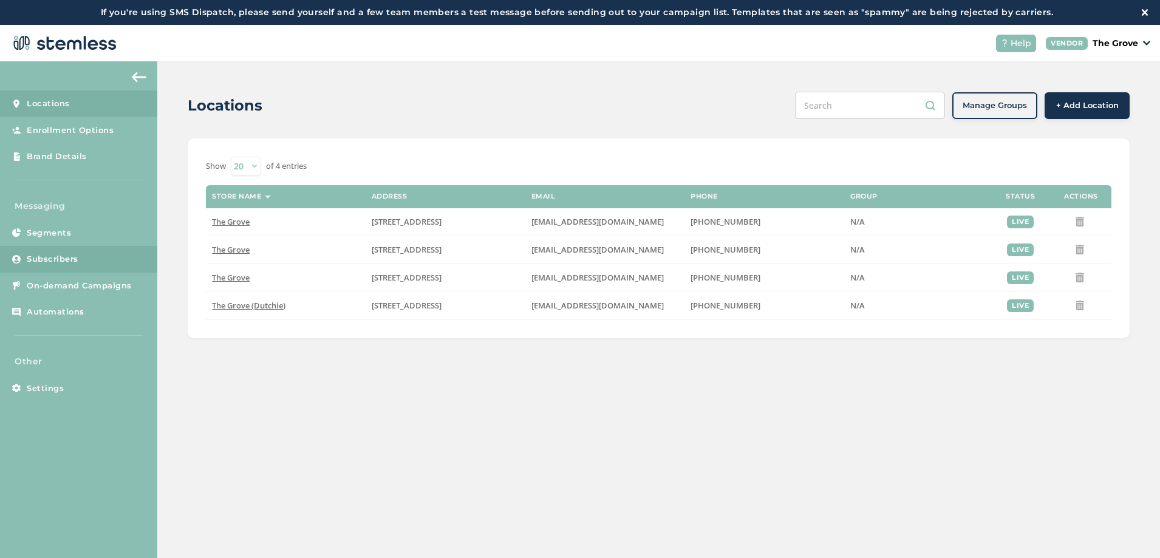
click at [41, 264] on span "Subscribers" at bounding box center [53, 259] width 52 height 12
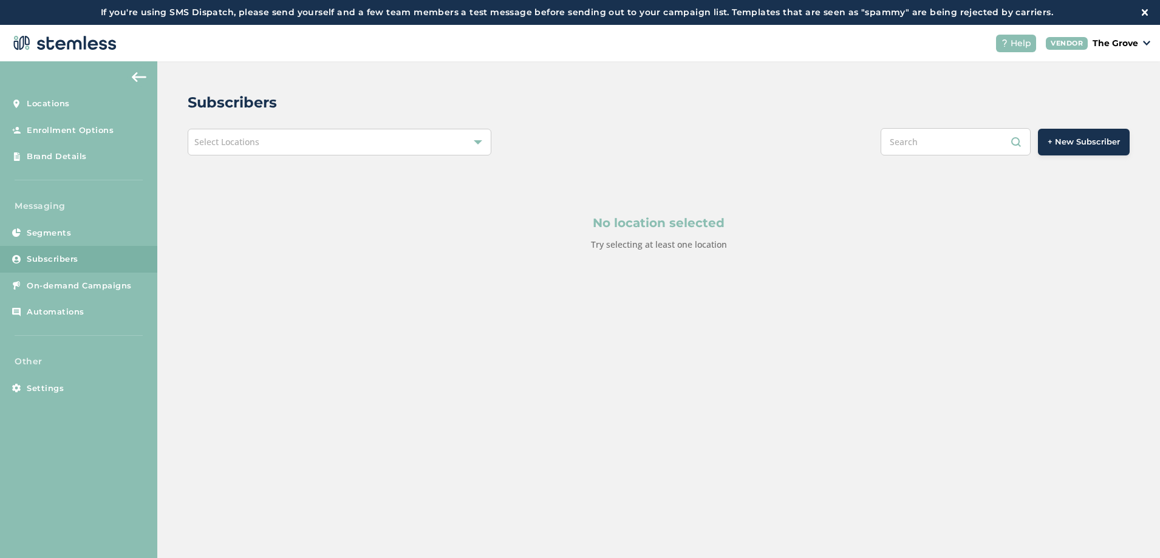
click at [340, 139] on div "Select Locations" at bounding box center [340, 142] width 304 height 27
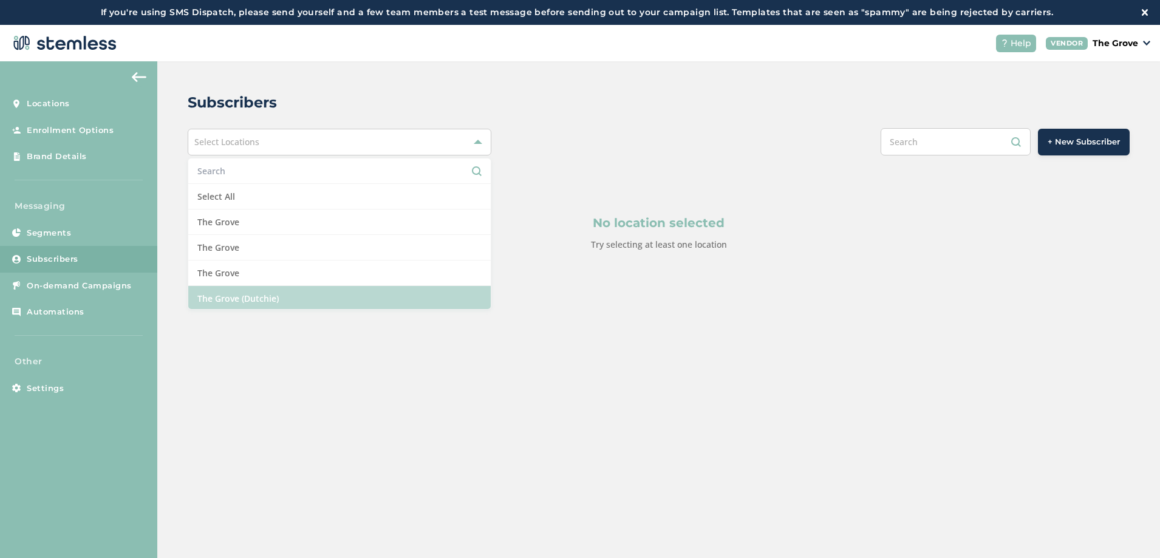
click at [253, 295] on li "The Grove (Dutchie)" at bounding box center [339, 298] width 303 height 25
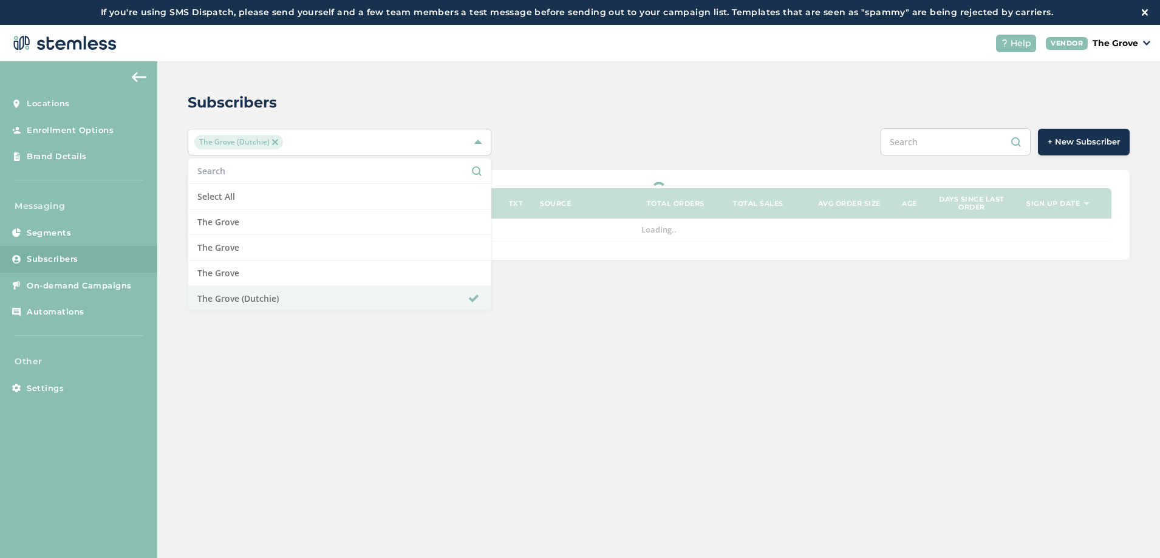
click at [593, 115] on div "Subscribers The Grove (Dutchie) Select All The Grove [GEOGRAPHIC_DATA] [GEOGRAP…" at bounding box center [658, 175] width 1003 height 229
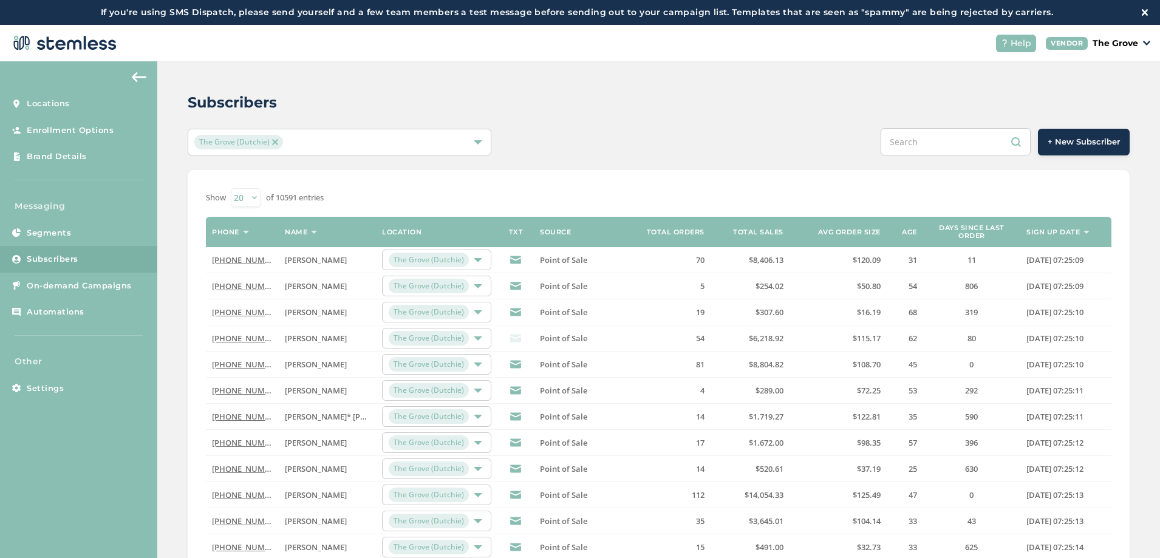
click at [242, 261] on link "[PHONE_NUMBER]" at bounding box center [247, 260] width 70 height 11
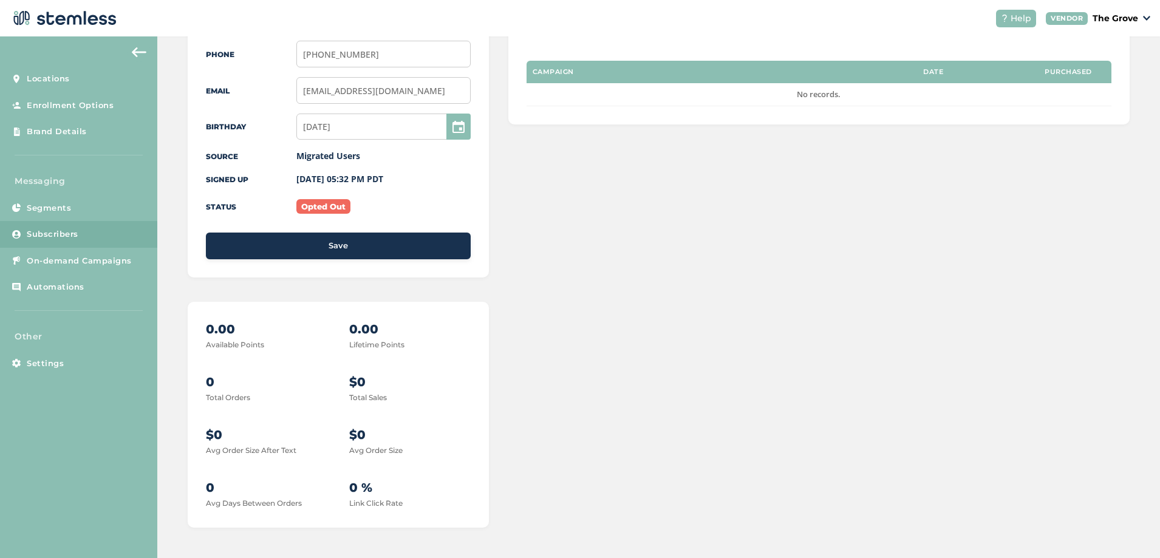
scroll to position [1, 0]
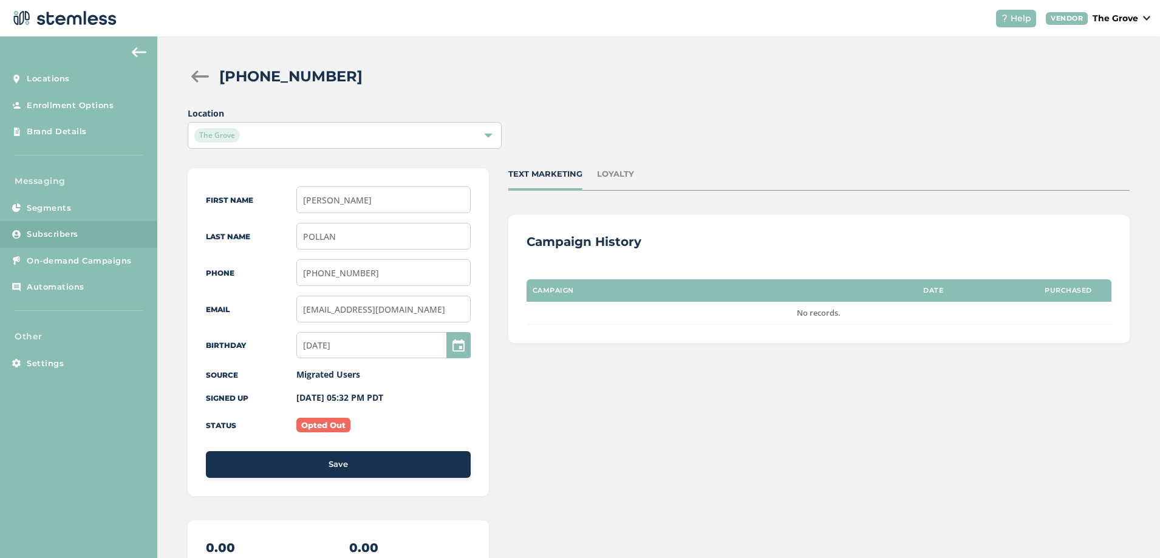
click at [332, 138] on div "The Grove" at bounding box center [338, 135] width 289 height 15
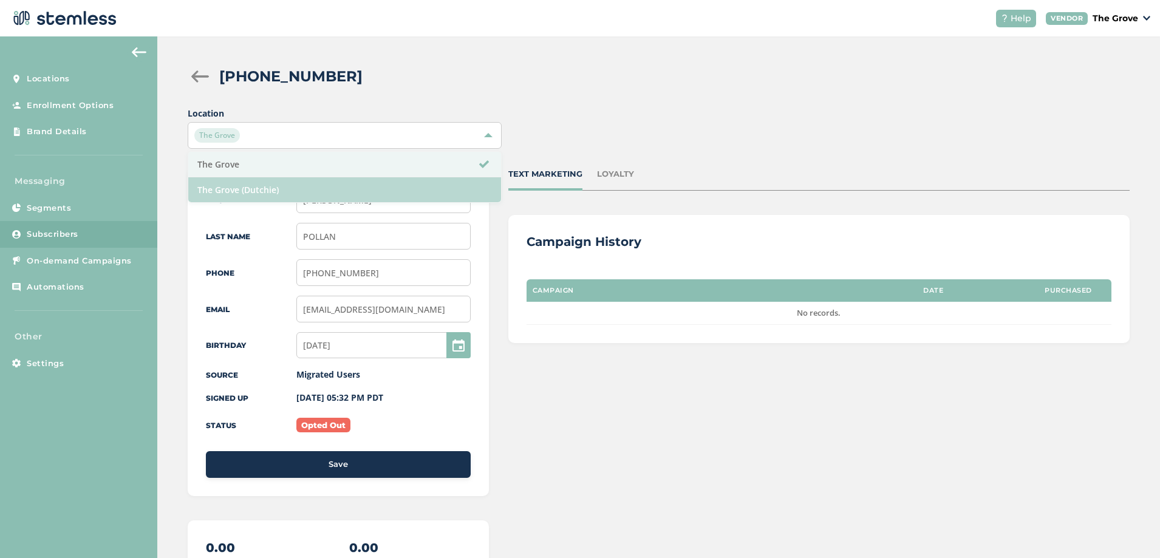
click at [265, 188] on li "The Grove (Dutchie)" at bounding box center [344, 189] width 313 height 25
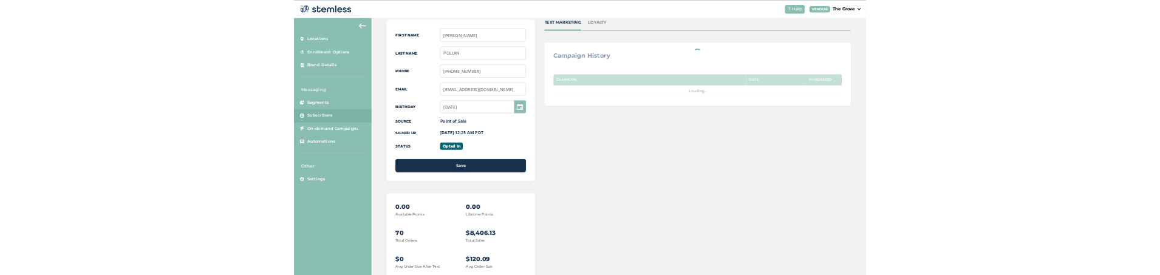
scroll to position [220, 0]
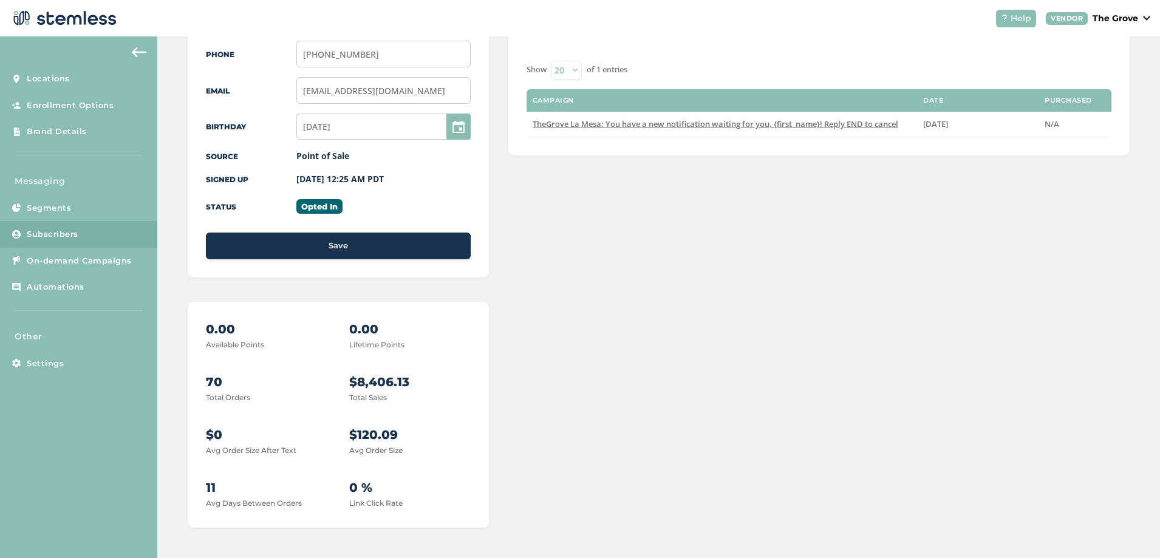
click at [258, 454] on label "Avg Order Size After Text" at bounding box center [251, 450] width 91 height 9
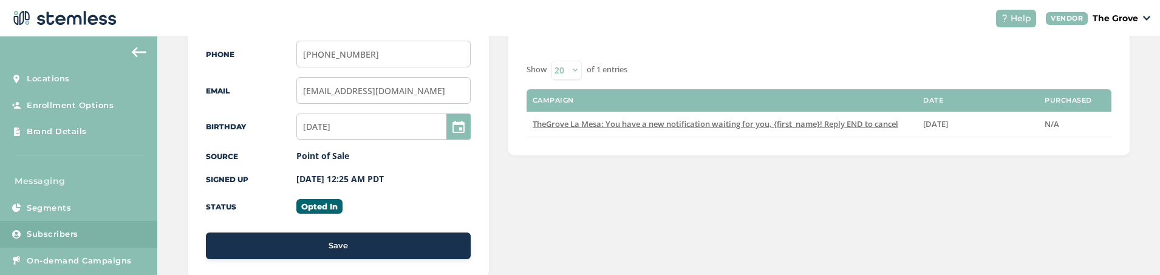
click at [518, 203] on div "TEXT MARKETING LOYALTY Campaign History Show 20 50 100 of 1 entries Campaign Da…" at bounding box center [820, 239] width 622 height 578
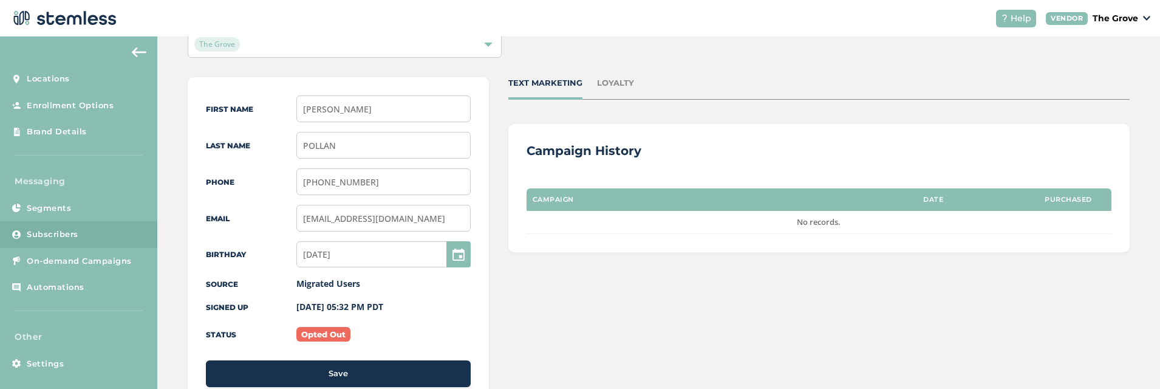
scroll to position [25, 0]
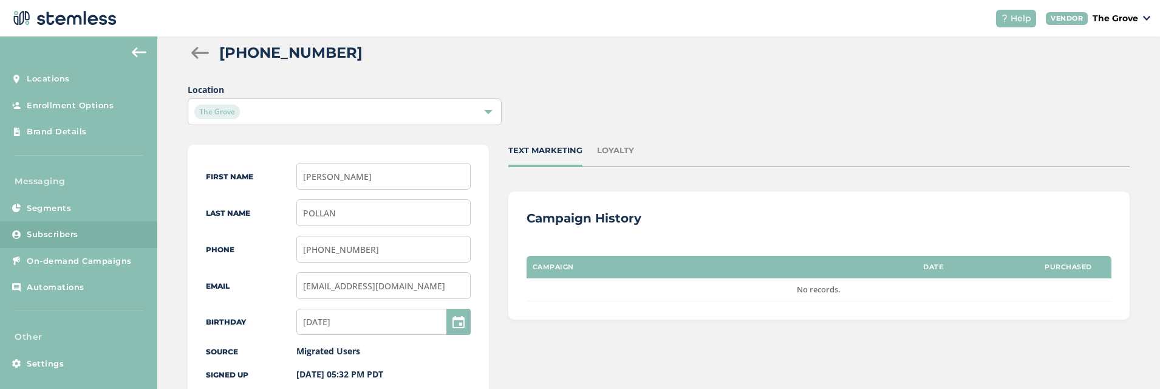
click at [196, 52] on div at bounding box center [200, 53] width 24 height 12
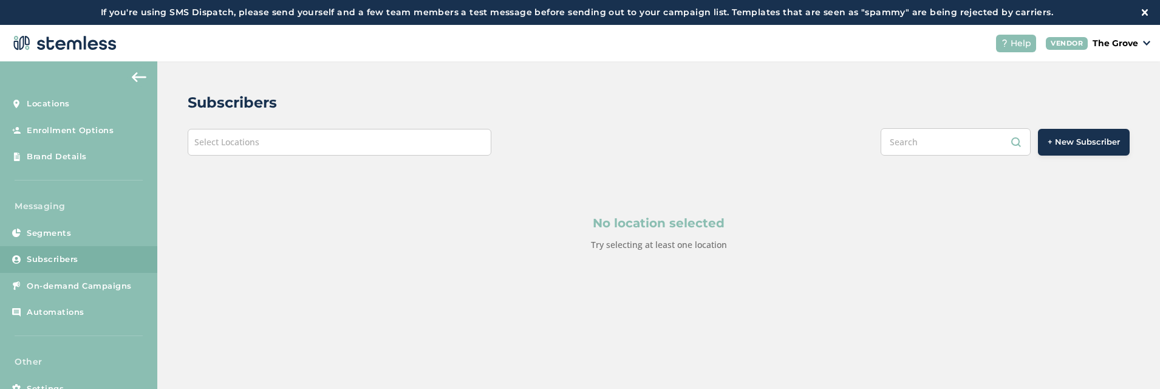
click at [349, 140] on div "Select Locations" at bounding box center [340, 142] width 304 height 27
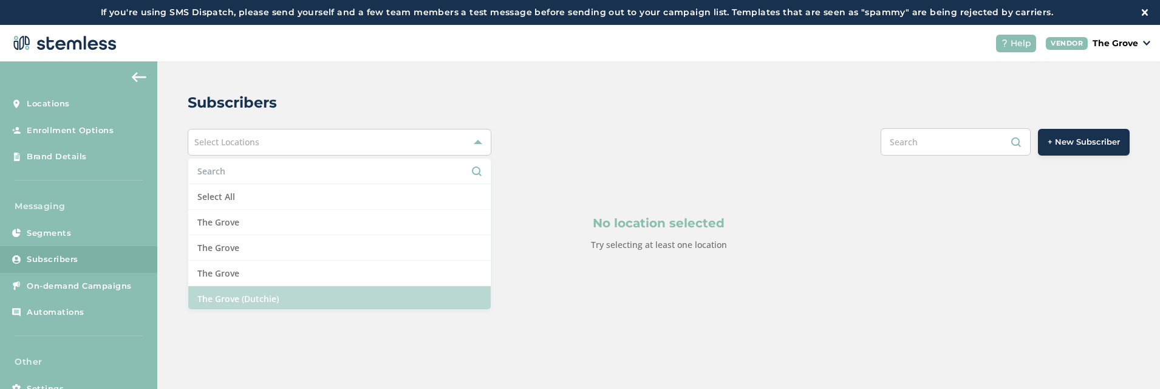
click at [251, 275] on li "The Grove (Dutchie)" at bounding box center [339, 298] width 303 height 25
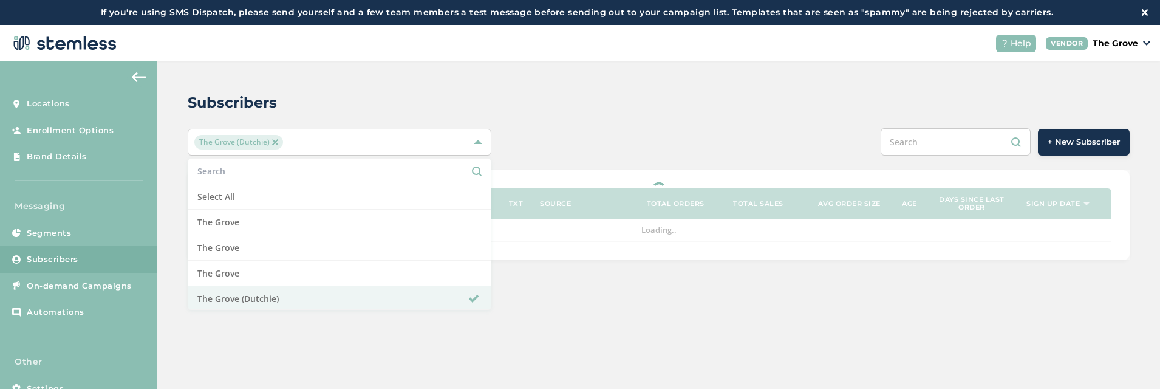
click at [533, 148] on div "The Grove (Dutchie) Select All The Grove The Grove The Grove The Grove (Dutchie…" at bounding box center [659, 141] width 942 height 27
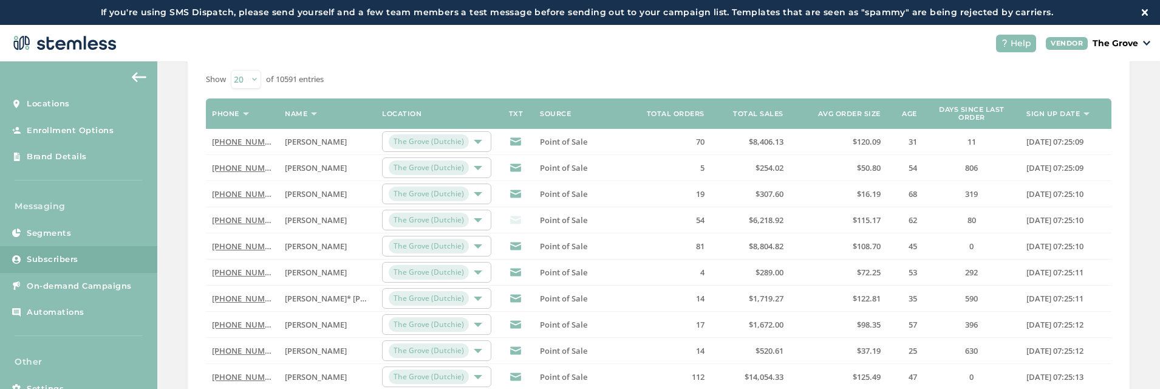
scroll to position [146, 0]
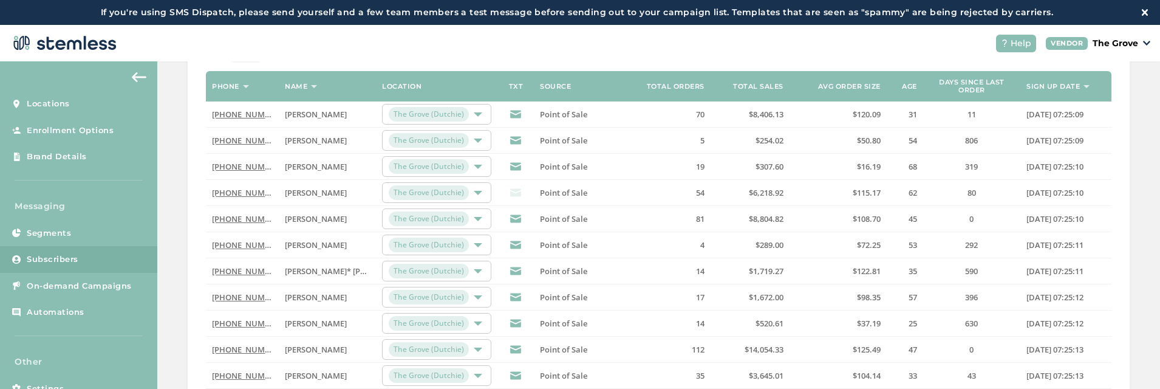
click at [255, 196] on link "[PHONE_NUMBER]" at bounding box center [247, 192] width 70 height 11
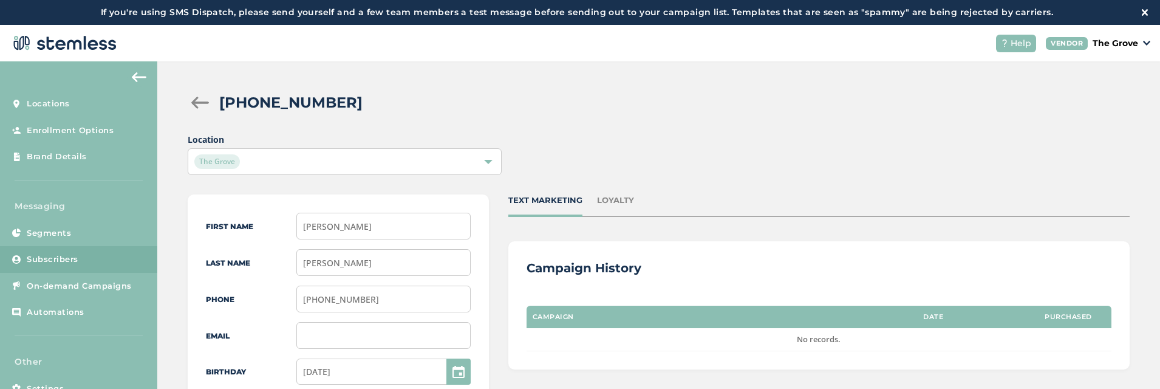
click at [436, 162] on div "The Grove" at bounding box center [338, 161] width 289 height 15
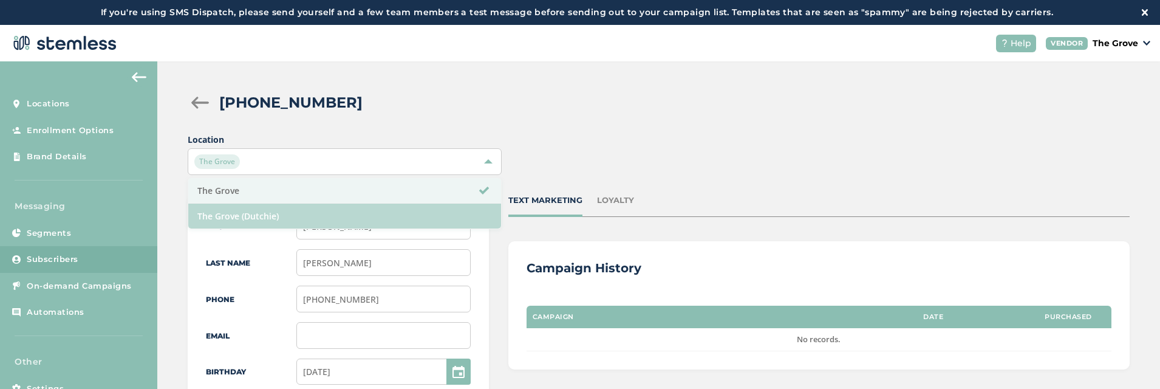
click at [396, 213] on li "The Grove (Dutchie)" at bounding box center [344, 216] width 313 height 25
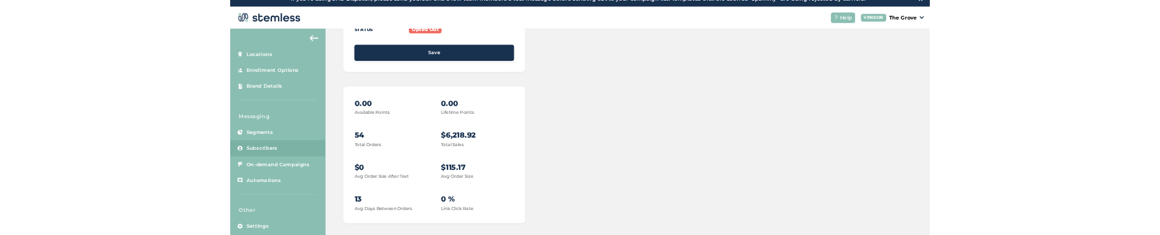
scroll to position [25, 0]
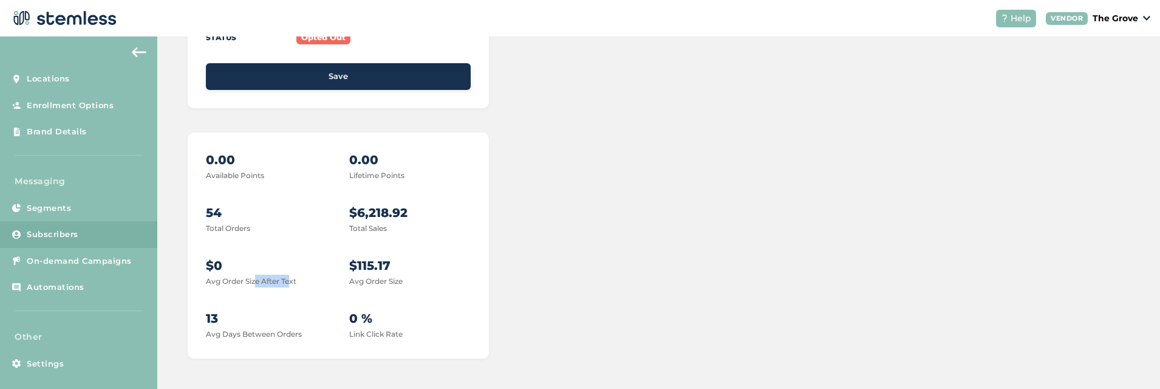
drag, startPoint x: 270, startPoint y: 280, endPoint x: 290, endPoint y: 283, distance: 20.2
click at [290, 275] on label "Avg Order Size After Text" at bounding box center [251, 280] width 91 height 9
click at [300, 275] on div "$0 Avg Order Size After Text" at bounding box center [267, 271] width 122 height 31
drag, startPoint x: 348, startPoint y: 284, endPoint x: 396, endPoint y: 285, distance: 48.0
click at [396, 275] on label "Avg Order Size" at bounding box center [375, 280] width 53 height 9
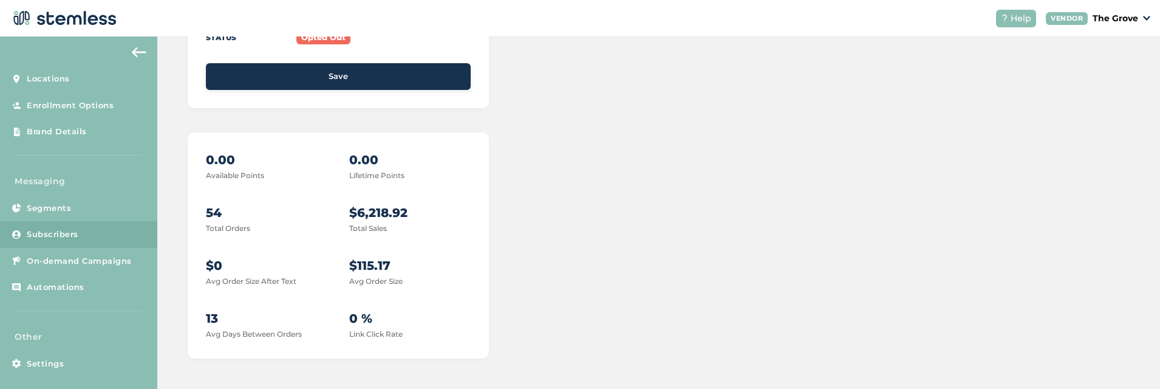
click at [398, 275] on label "Avg Order Size" at bounding box center [375, 280] width 53 height 9
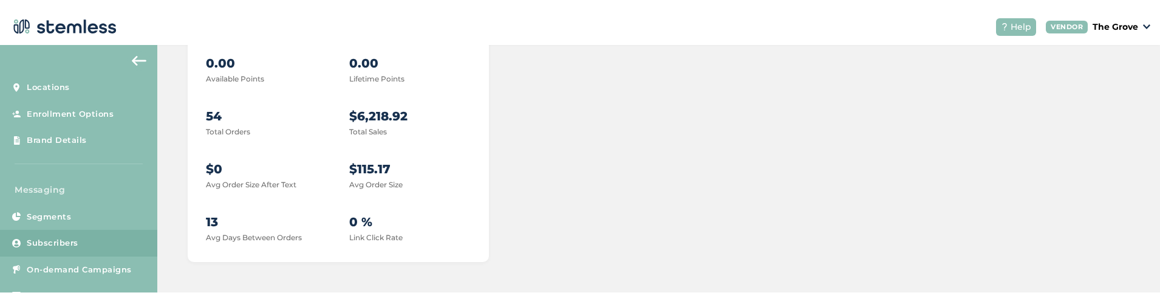
scroll to position [478, 0]
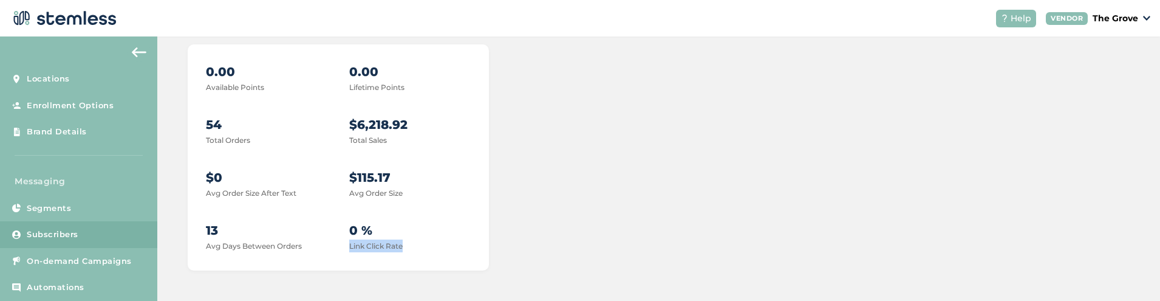
drag, startPoint x: 345, startPoint y: 244, endPoint x: 427, endPoint y: 247, distance: 82.1
click at [427, 247] on div "0.00 Available Points 0.00 Lifetime Points 54 Total Orders $6,218.92 Total Sale…" at bounding box center [338, 158] width 265 height 190
click at [389, 248] on label "Link Click Rate" at bounding box center [375, 245] width 53 height 9
